Goal: Communication & Community: Answer question/provide support

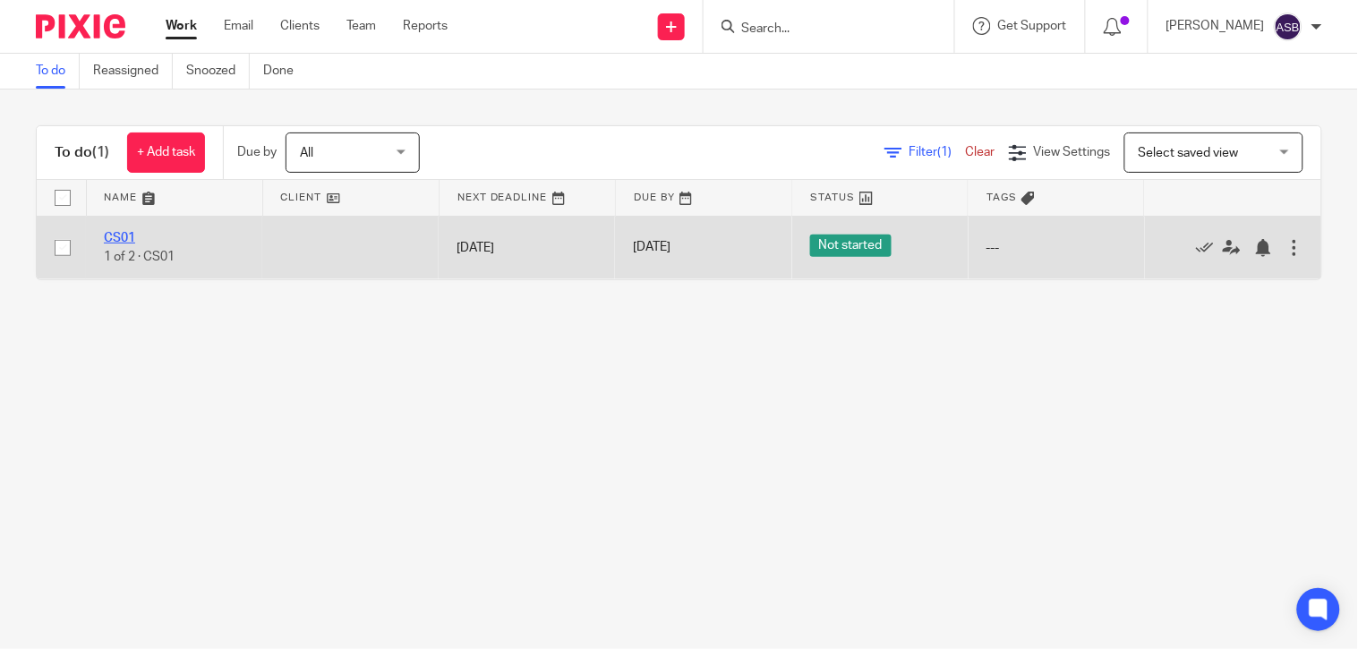
click at [125, 236] on link "CS01" at bounding box center [119, 238] width 31 height 13
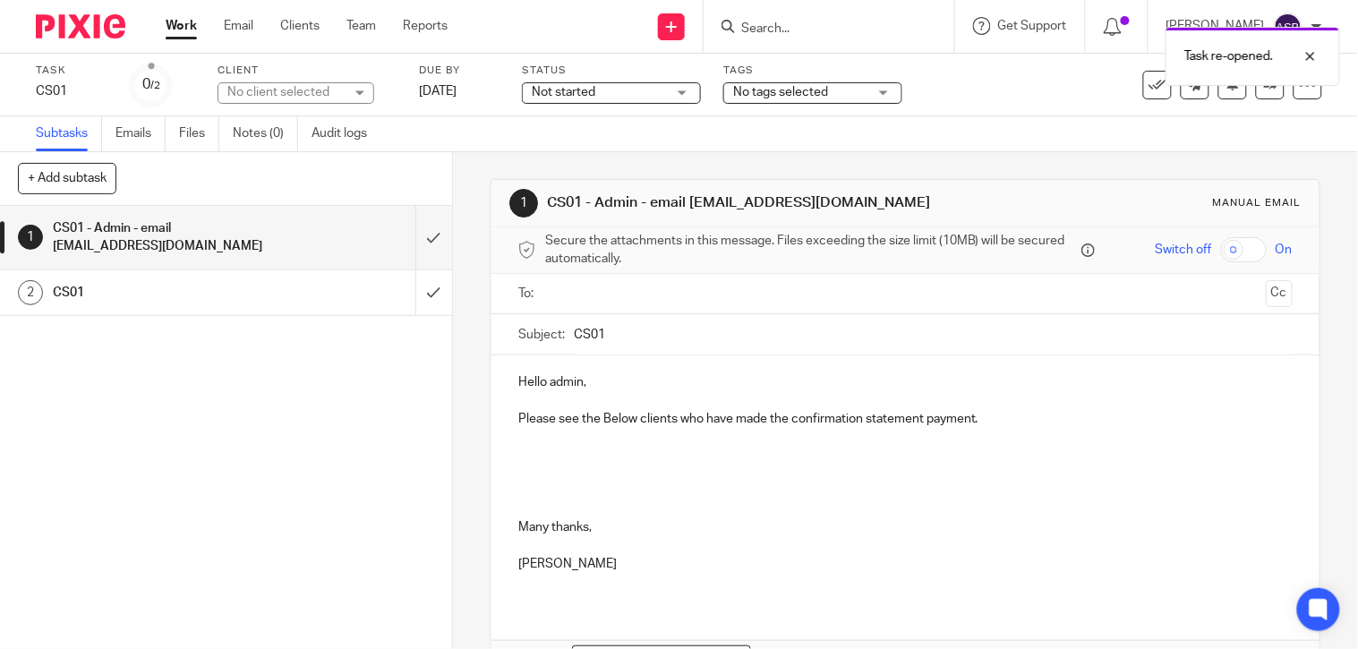
drag, startPoint x: 686, startPoint y: 204, endPoint x: 847, endPoint y: 209, distance: 162.0
click at [847, 209] on h1 "CS01 - Admin - email [EMAIL_ADDRESS][DOMAIN_NAME]" at bounding box center [745, 202] width 396 height 19
copy h1 "[EMAIL_ADDRESS][DOMAIN_NAME]"
click at [595, 304] on ul at bounding box center [906, 294] width 719 height 30
click at [569, 291] on input "text" at bounding box center [904, 294] width 707 height 21
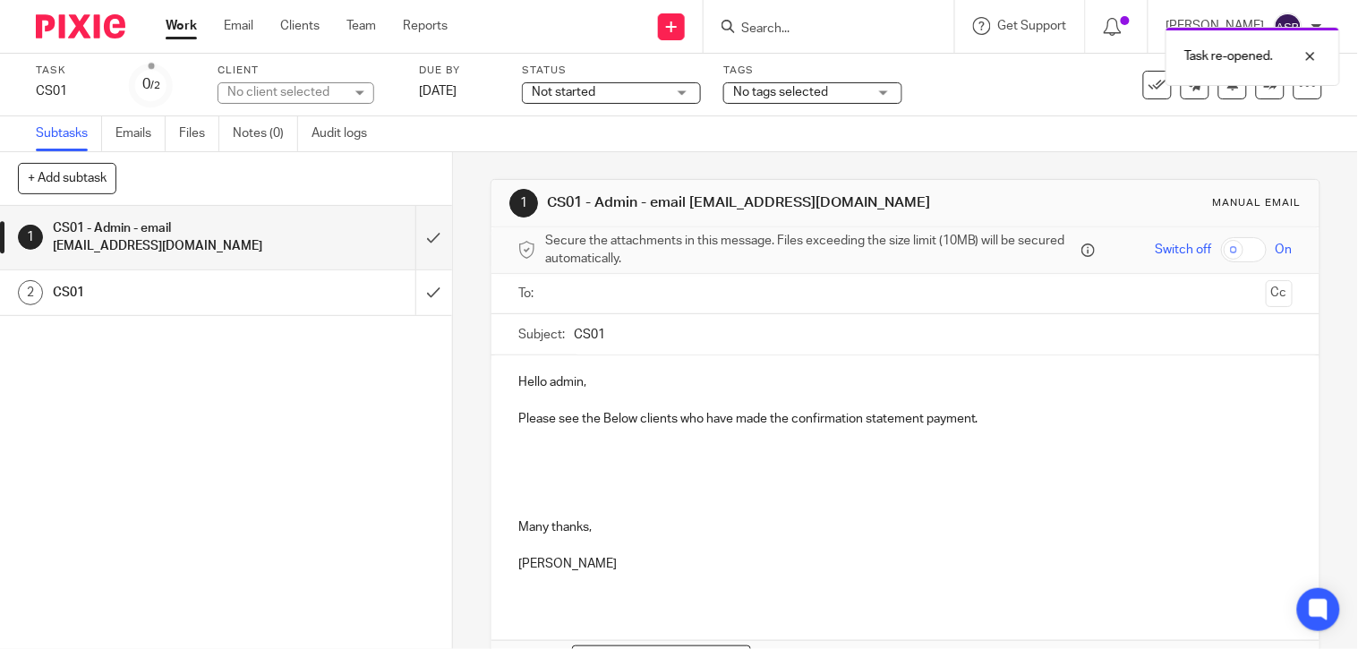
paste input "[EMAIL_ADDRESS][DOMAIN_NAME]"
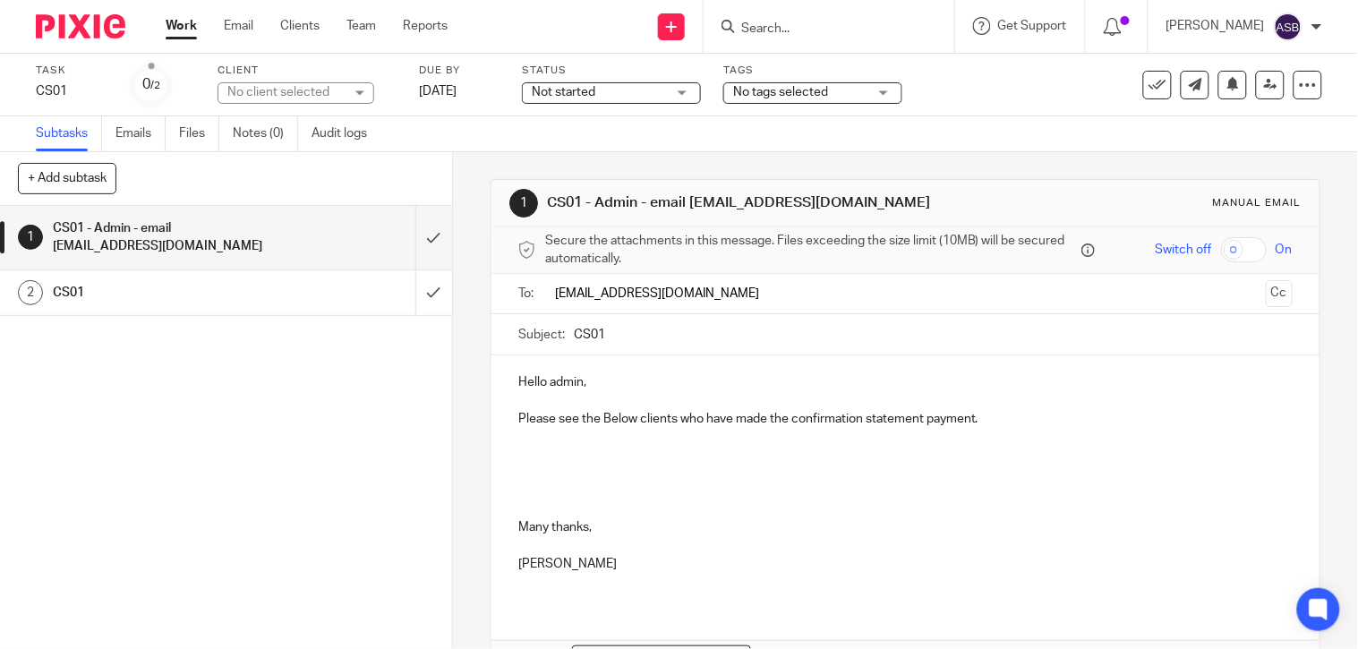
type input "[EMAIL_ADDRESS][DOMAIN_NAME]"
click at [690, 488] on p at bounding box center [905, 491] width 774 height 18
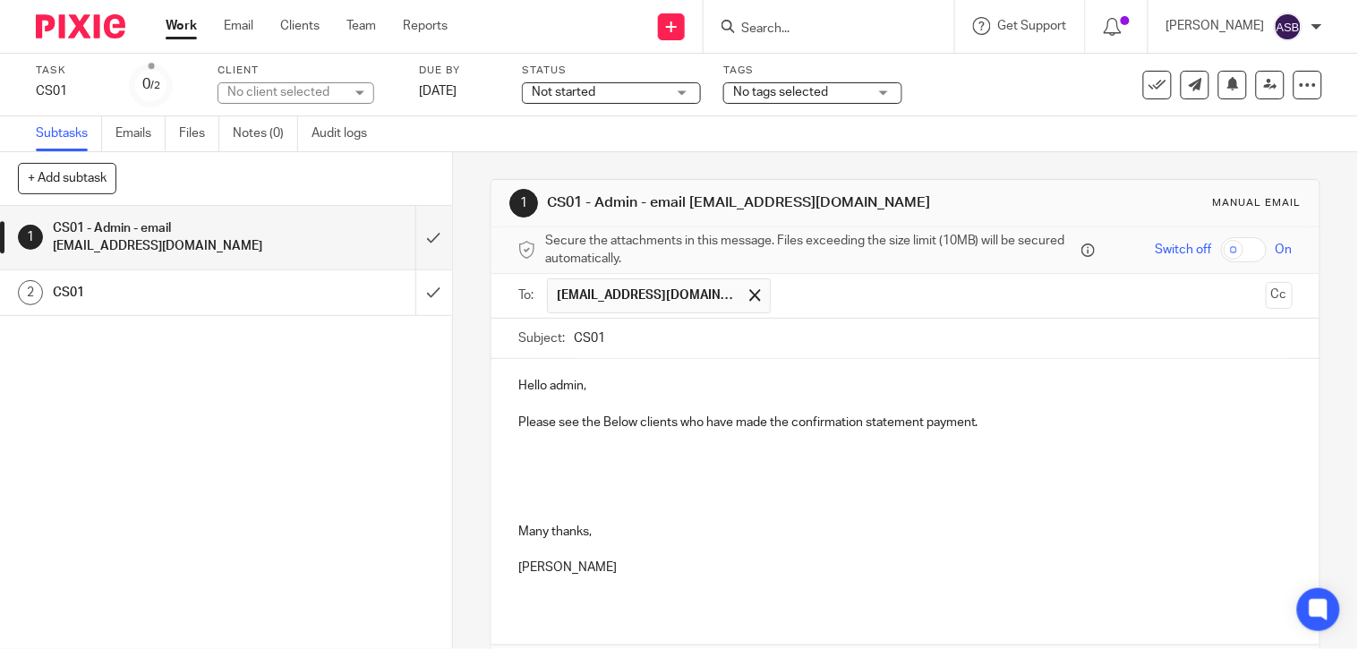
click at [977, 419] on p "Please see the Below clients who have made the confirmation statement payment." at bounding box center [905, 422] width 774 height 18
click at [598, 463] on p at bounding box center [905, 458] width 774 height 18
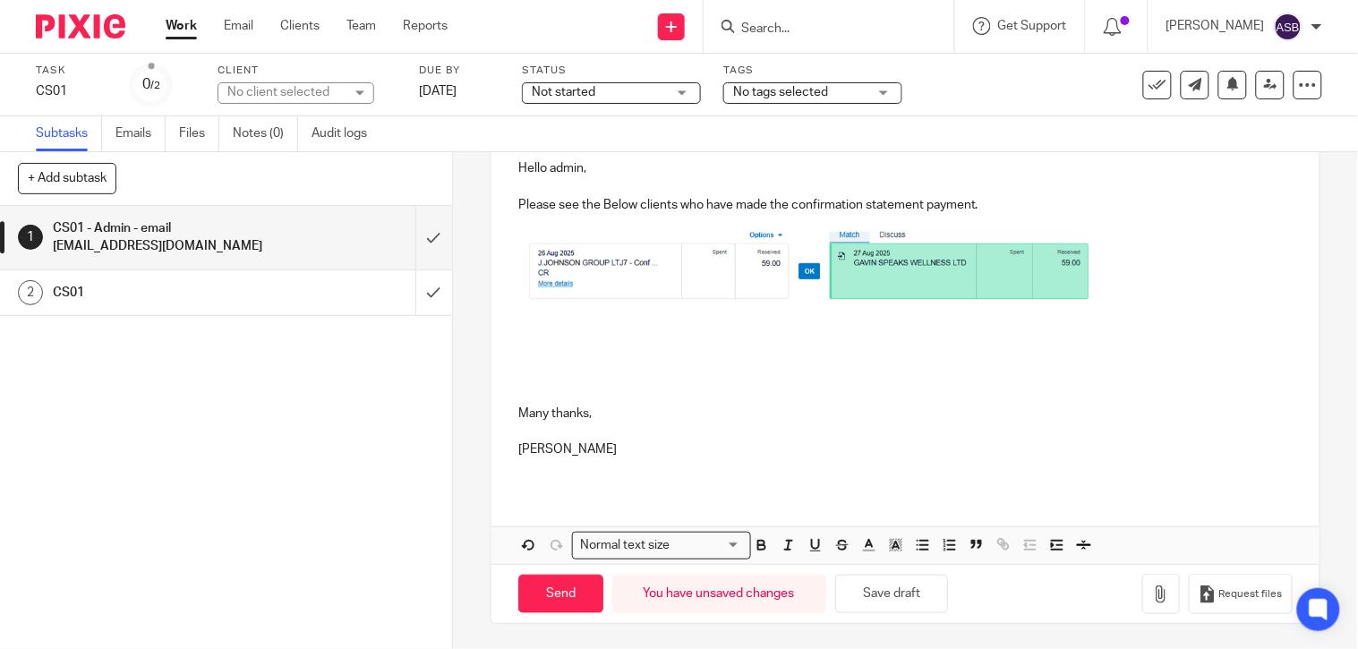
scroll to position [219, 0]
click at [562, 358] on p at bounding box center [905, 357] width 774 height 18
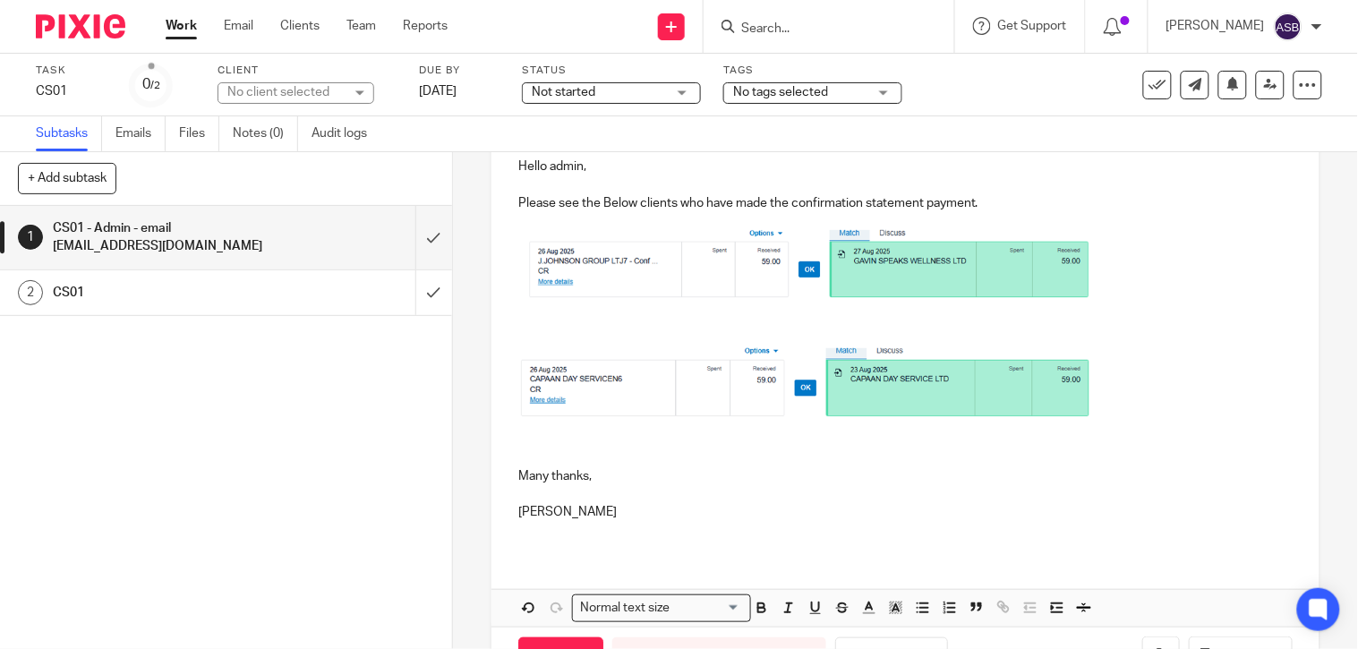
click at [529, 326] on p at bounding box center [905, 320] width 774 height 18
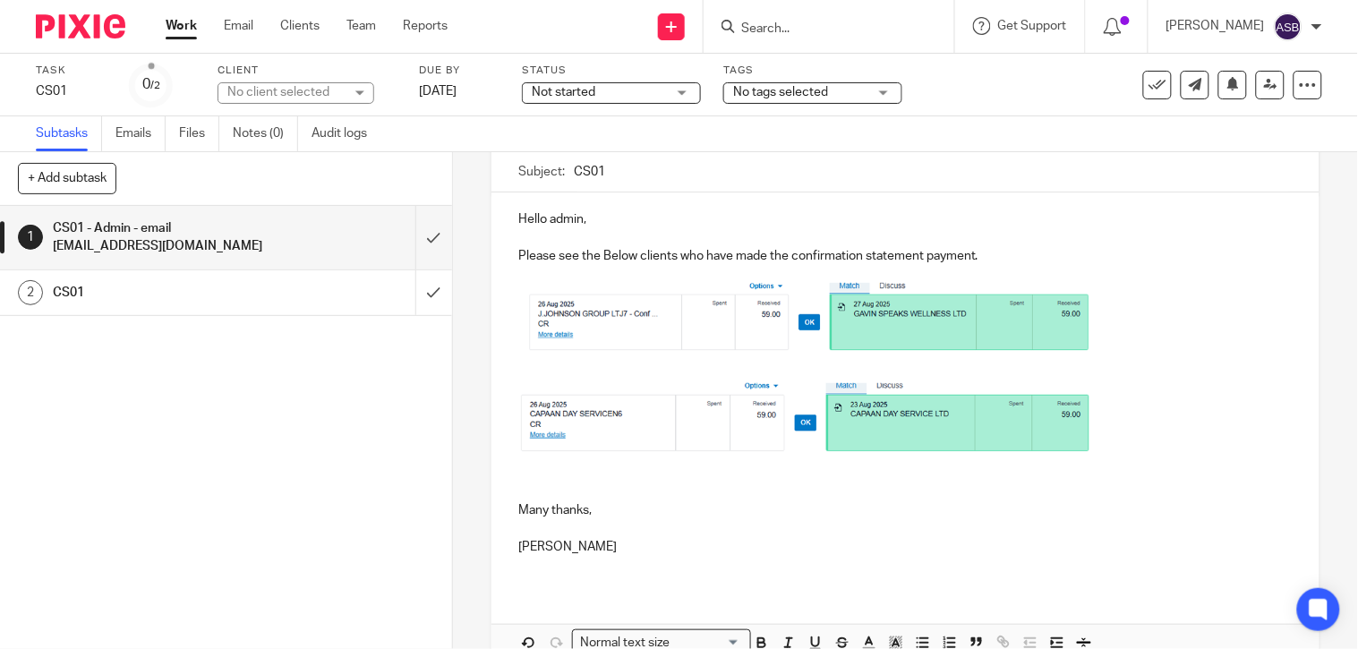
scroll to position [265, 0]
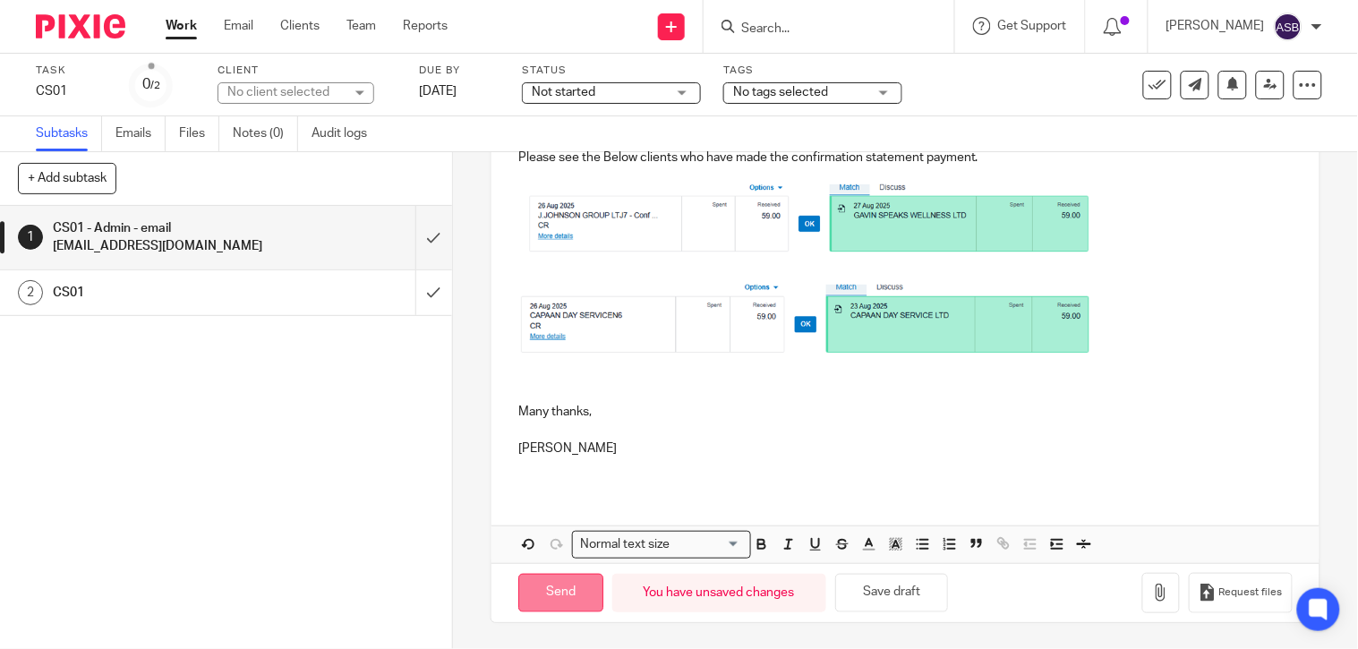
click at [528, 598] on input "Send" at bounding box center [560, 593] width 85 height 38
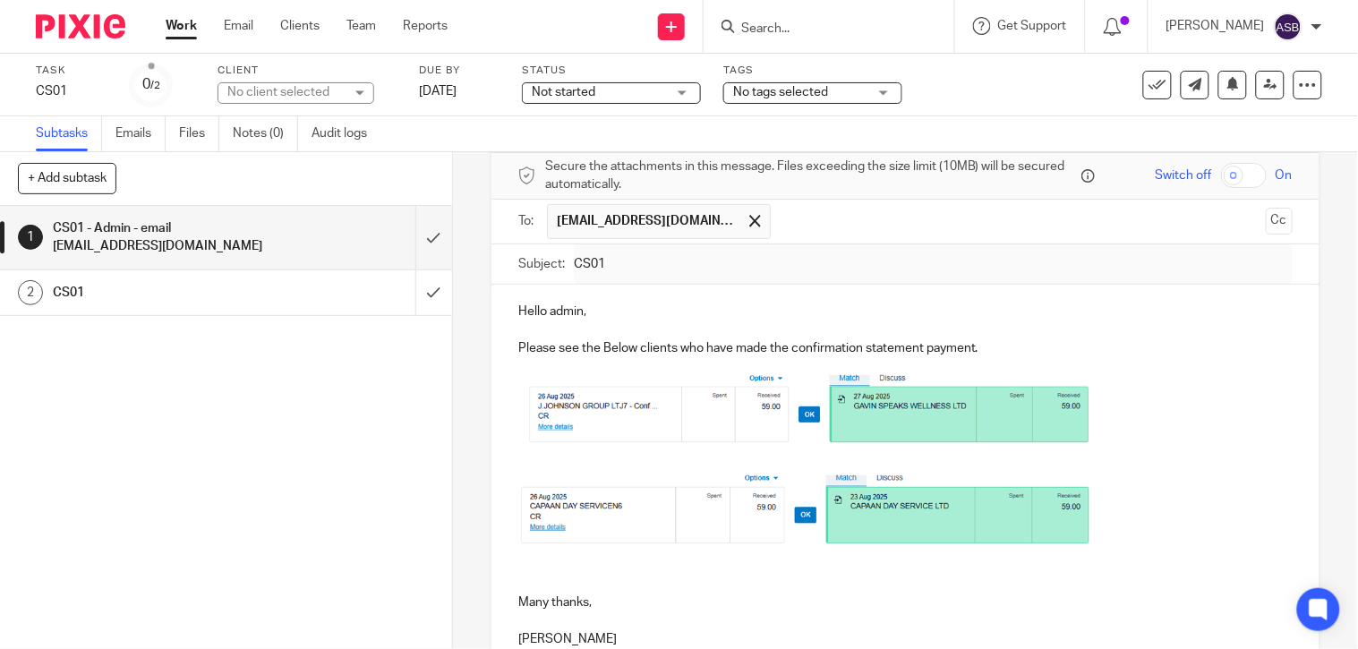
scroll to position [66, 0]
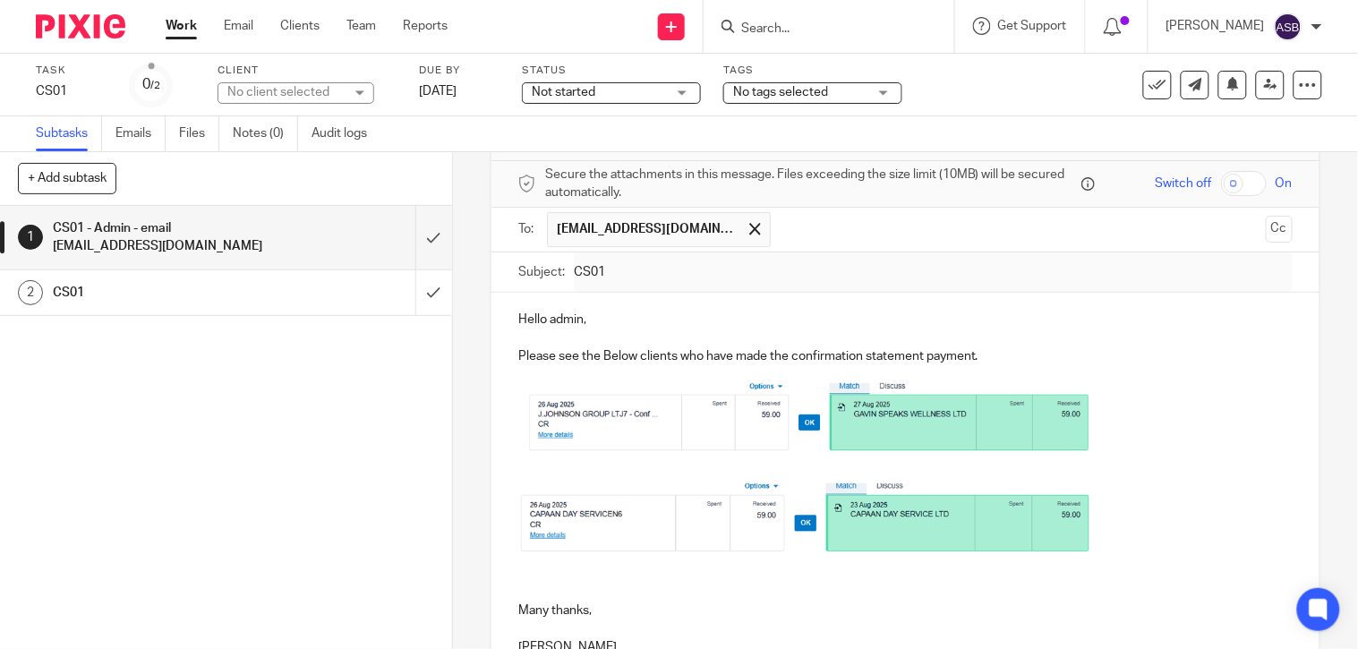
type input "Sent"
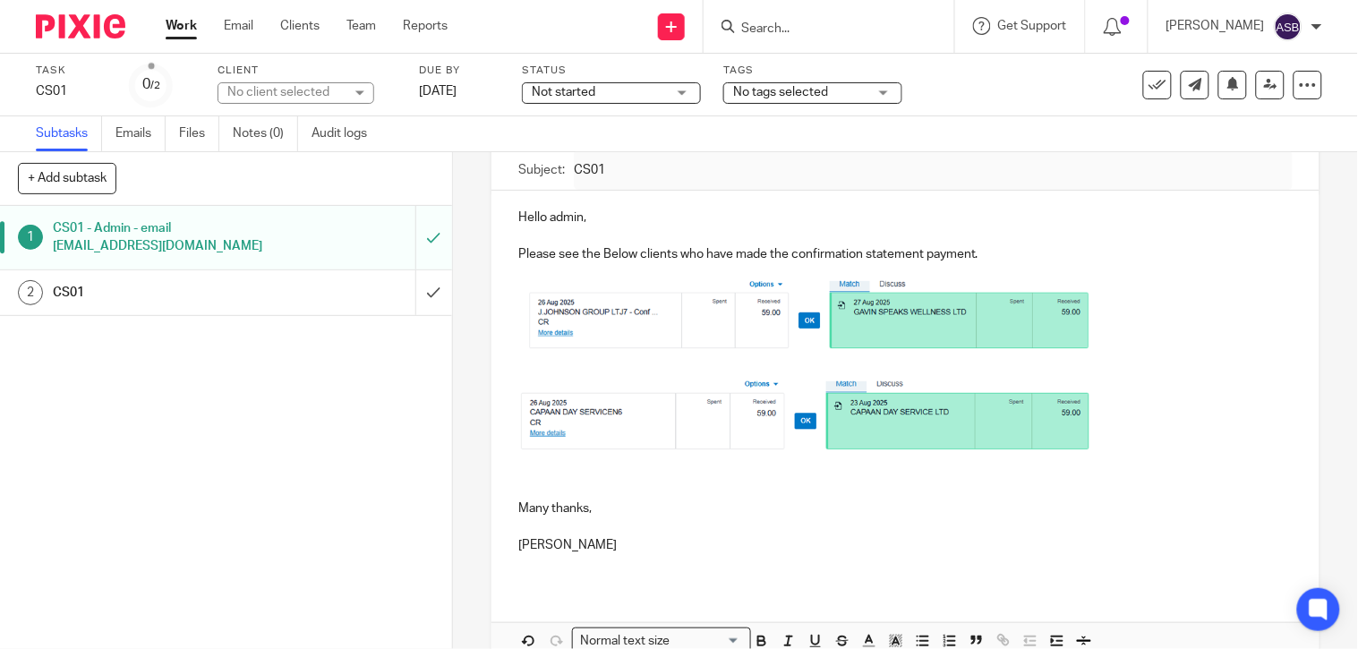
scroll to position [265, 0]
